Goal: Information Seeking & Learning: Learn about a topic

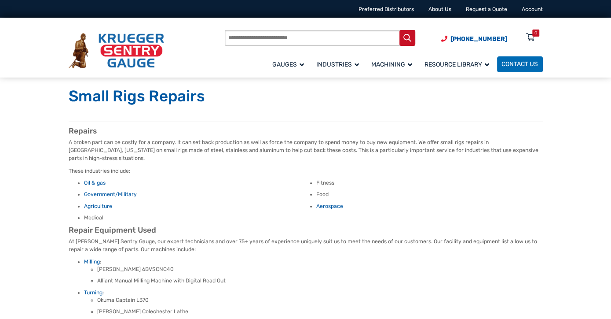
click at [146, 54] on img at bounding box center [117, 50] width 96 height 35
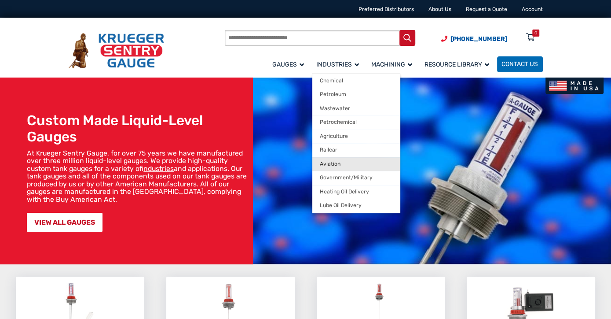
click at [329, 163] on span "Aviation" at bounding box center [330, 164] width 21 height 7
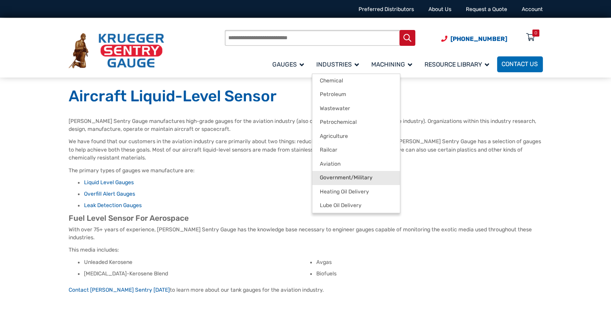
click at [345, 176] on span "Government/Military" at bounding box center [346, 177] width 53 height 7
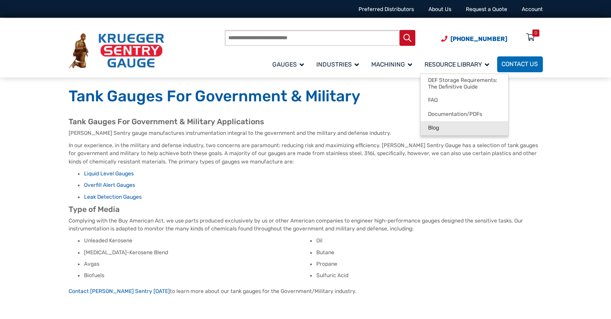
click at [430, 127] on span "Blog" at bounding box center [433, 128] width 11 height 7
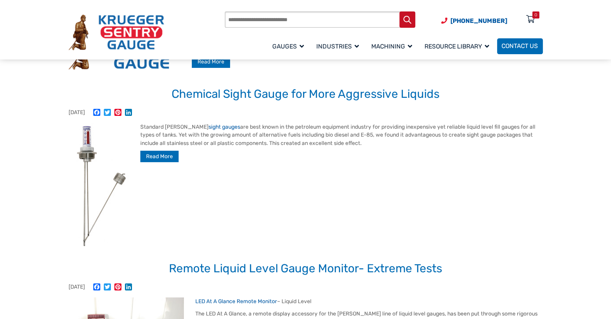
scroll to position [132, 0]
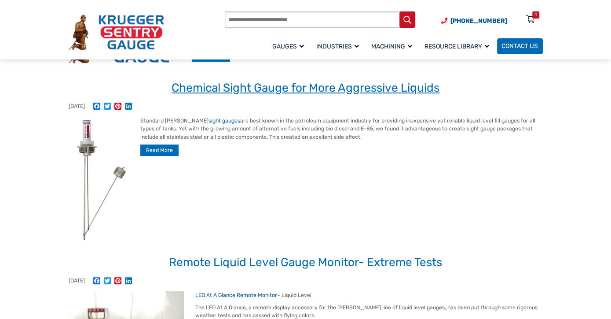
click at [218, 88] on link "Chemical Sight Gauge for More Aggressive Liquids" at bounding box center [306, 88] width 268 height 14
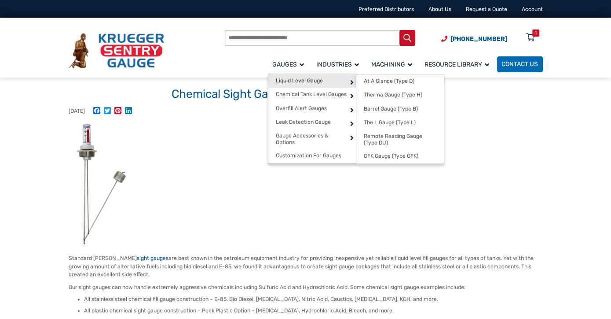
click at [303, 80] on span "Liquid Level Gauge" at bounding box center [299, 80] width 47 height 7
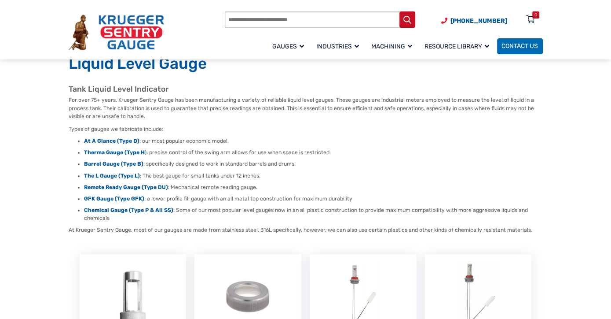
scroll to position [44, 0]
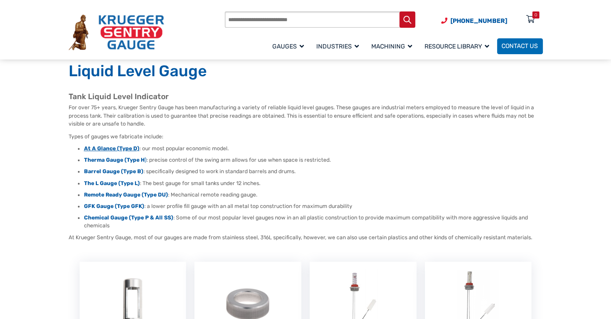
click at [108, 149] on strong "At A Glance (Type D)" at bounding box center [111, 148] width 55 height 6
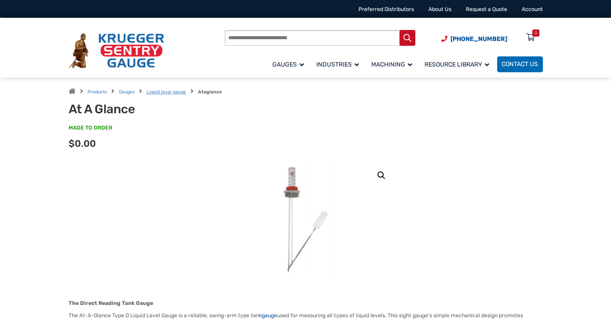
click at [159, 92] on link "Liquid level gauge" at bounding box center [167, 92] width 40 height 6
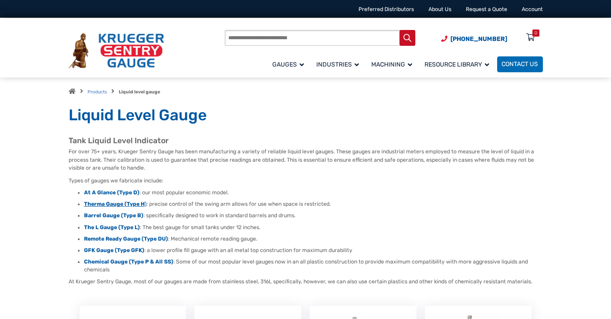
click at [99, 203] on strong "Therma Gauge (Type H" at bounding box center [114, 204] width 61 height 6
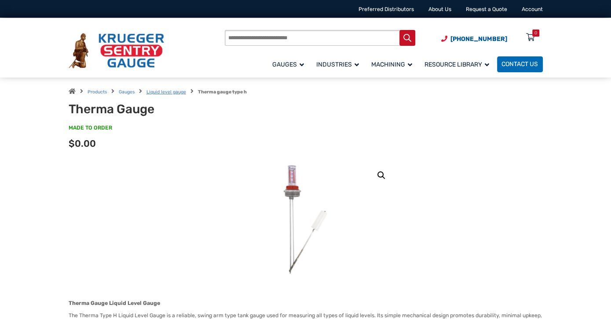
click at [170, 93] on link "Liquid level gauge" at bounding box center [167, 92] width 40 height 6
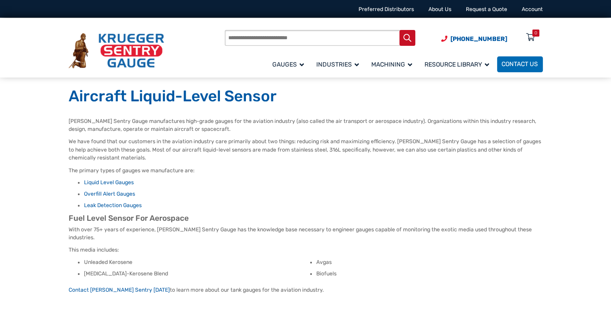
click at [140, 45] on img at bounding box center [117, 50] width 96 height 35
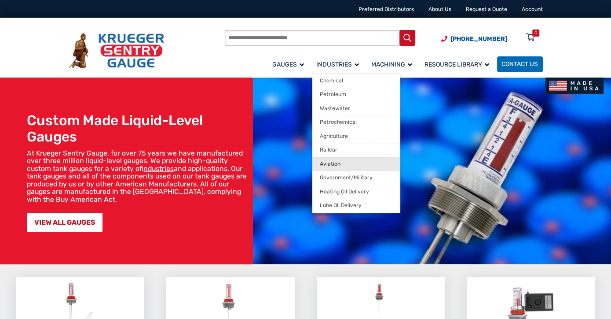
click at [329, 165] on span "Aviation" at bounding box center [330, 164] width 21 height 7
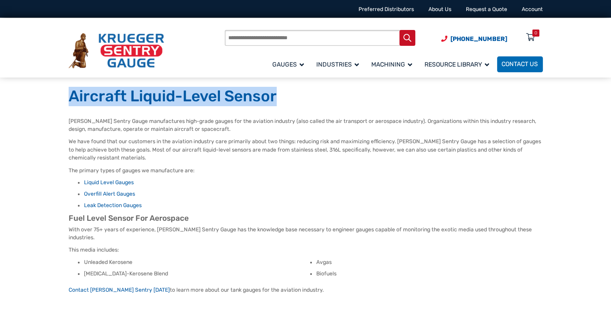
drag, startPoint x: 276, startPoint y: 98, endPoint x: 73, endPoint y: 92, distance: 203.0
click at [73, 92] on h1 "Aircraft Liquid-Level Sensor" at bounding box center [306, 96] width 475 height 19
drag, startPoint x: 73, startPoint y: 92, endPoint x: 88, endPoint y: 99, distance: 17.2
copy h1 "Aircraft Liquid-Level Sensor"
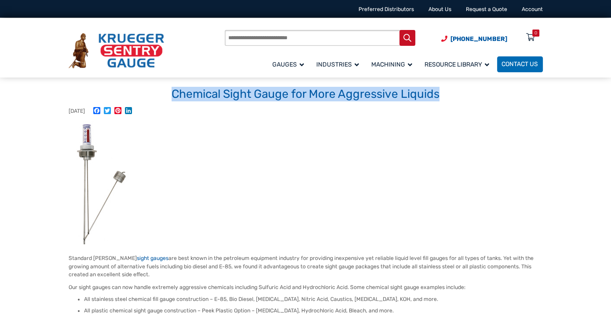
drag, startPoint x: 440, startPoint y: 95, endPoint x: 173, endPoint y: 95, distance: 266.8
click at [173, 95] on h1 "Chemical Sight Gauge for More Aggressive Liquids" at bounding box center [306, 94] width 475 height 15
drag, startPoint x: 173, startPoint y: 95, endPoint x: 187, endPoint y: 96, distance: 13.7
copy h1 "Chemical Sight Gauge for More Aggressive Liquids"
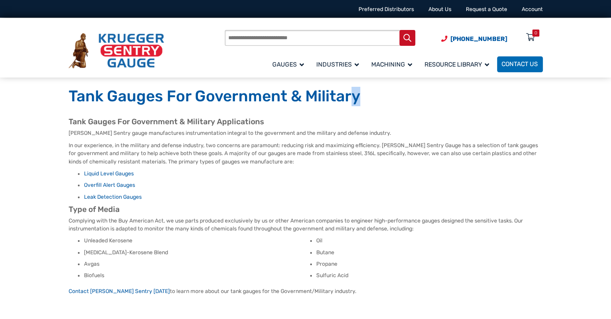
drag, startPoint x: 359, startPoint y: 95, endPoint x: 349, endPoint y: 96, distance: 10.6
click at [349, 96] on h1 "Tank Gauges For Government & Military" at bounding box center [306, 96] width 475 height 19
drag, startPoint x: 349, startPoint y: 96, endPoint x: 357, endPoint y: 96, distance: 7.9
click at [357, 96] on h1 "Tank Gauges For Government & Military" at bounding box center [306, 96] width 475 height 19
click at [346, 100] on h1 "Tank Gauges For Government & Military" at bounding box center [306, 96] width 475 height 19
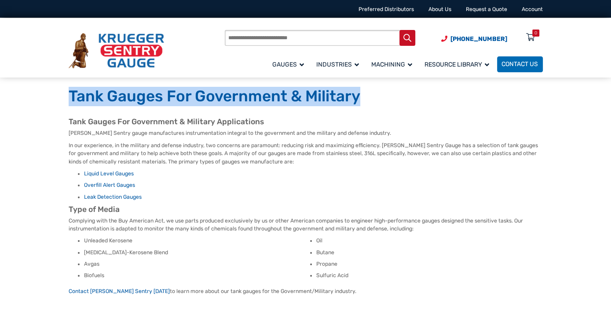
drag, startPoint x: 358, startPoint y: 95, endPoint x: 68, endPoint y: 93, distance: 290.1
click at [68, 93] on div "Tank Gauges For Government & Military" at bounding box center [305, 97] width 493 height 40
drag, startPoint x: 68, startPoint y: 93, endPoint x: 90, endPoint y: 99, distance: 22.7
copy h1 "Tank Gauges For Government & Military"
